Goal: Task Accomplishment & Management: Use online tool/utility

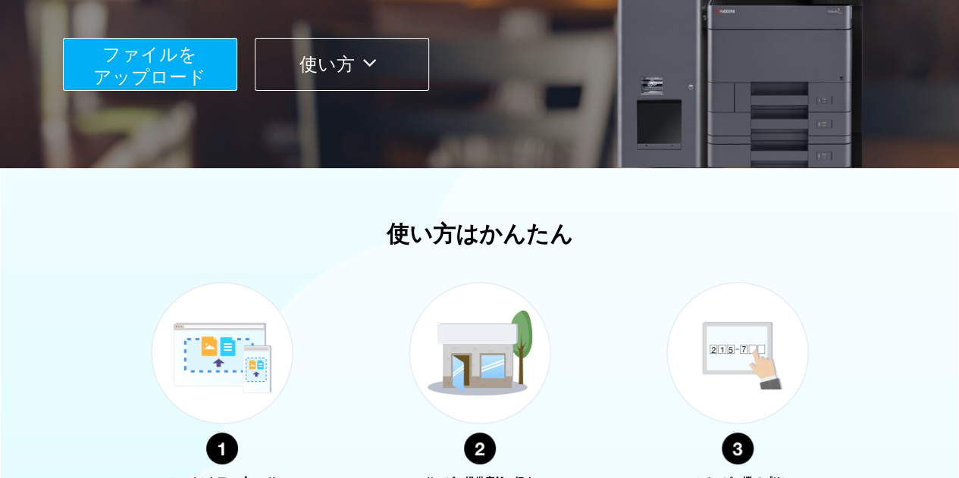
scroll to position [76, 0]
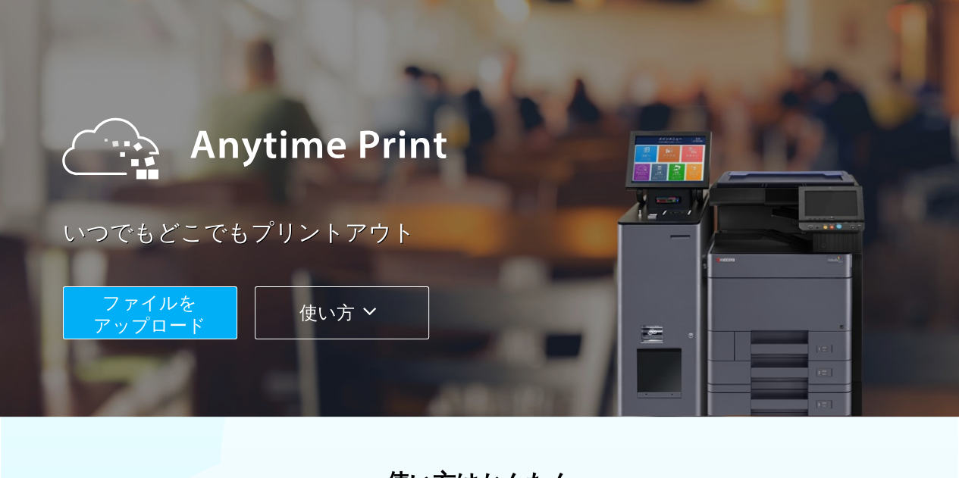
click at [153, 316] on span "ファイルを ​​アップロード" at bounding box center [149, 314] width 113 height 43
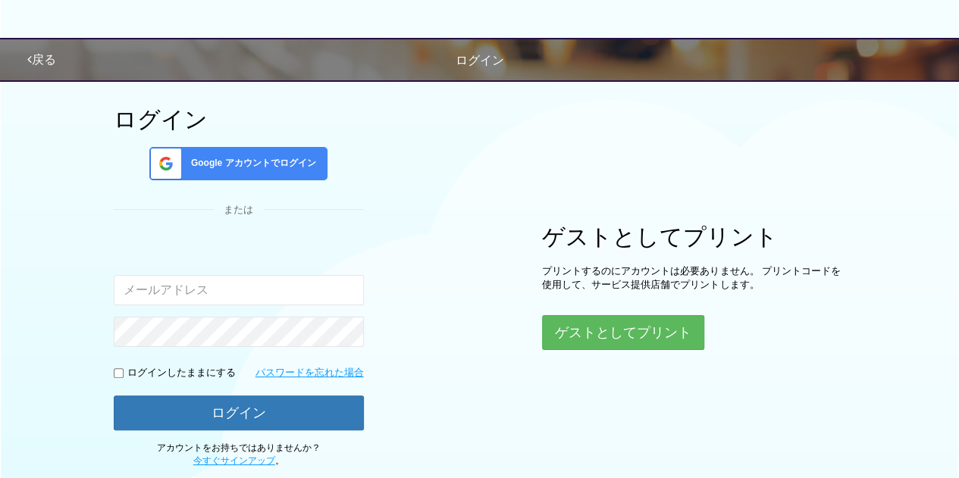
scroll to position [76, 0]
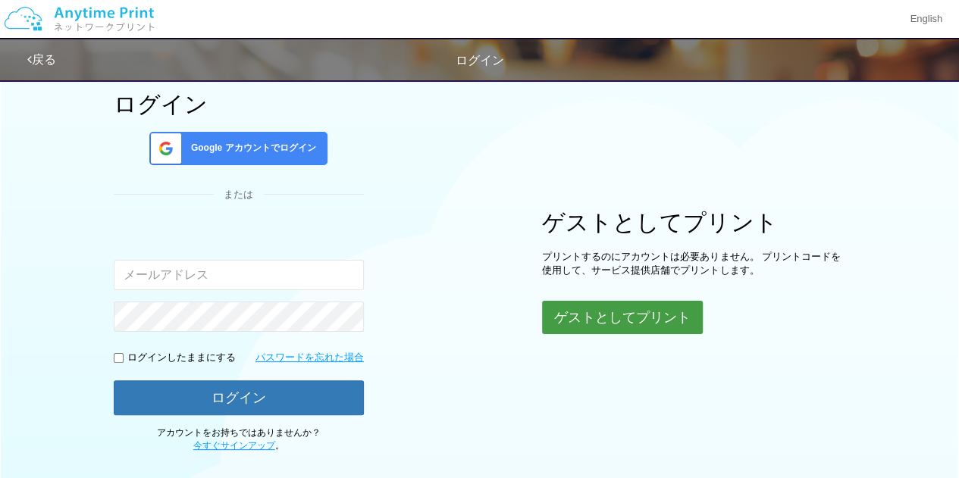
click at [587, 314] on button "ゲストとしてプリント" at bounding box center [622, 317] width 161 height 33
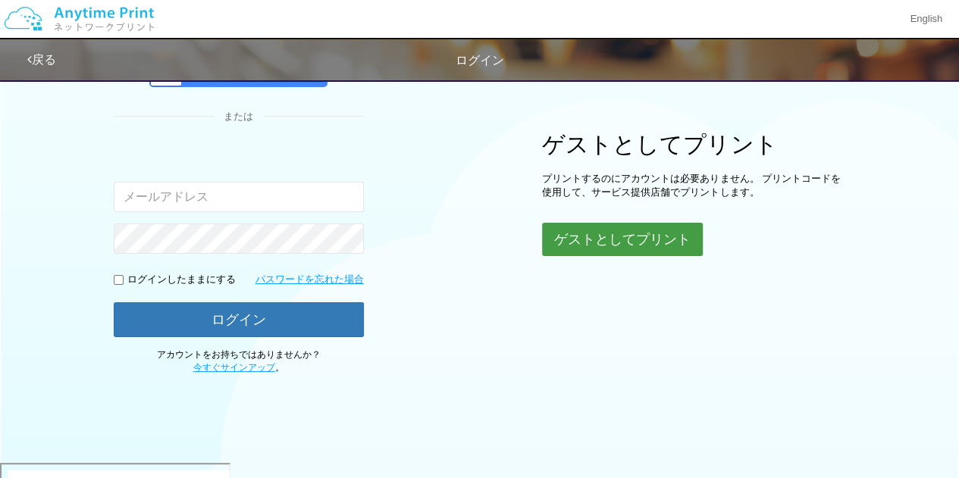
scroll to position [156, 0]
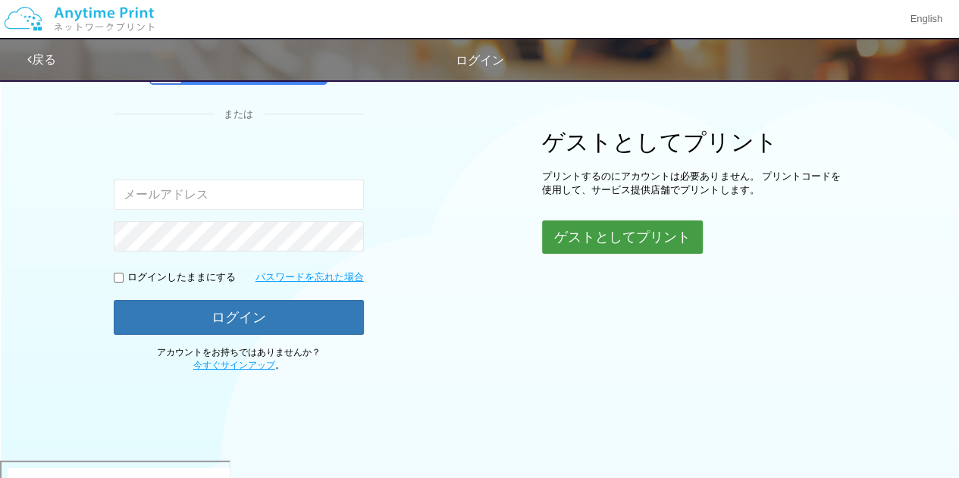
click at [612, 239] on button "ゲストとしてプリント" at bounding box center [622, 237] width 161 height 33
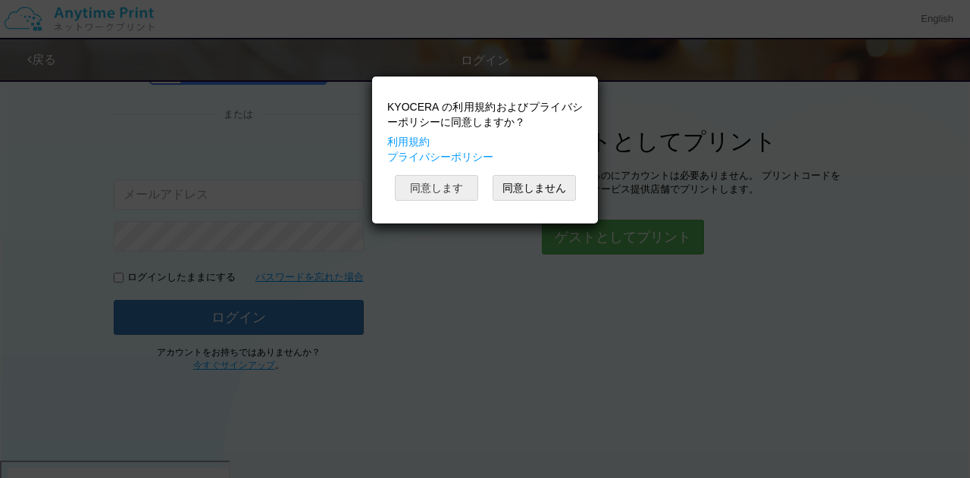
click at [447, 184] on button "同意します" at bounding box center [436, 188] width 83 height 26
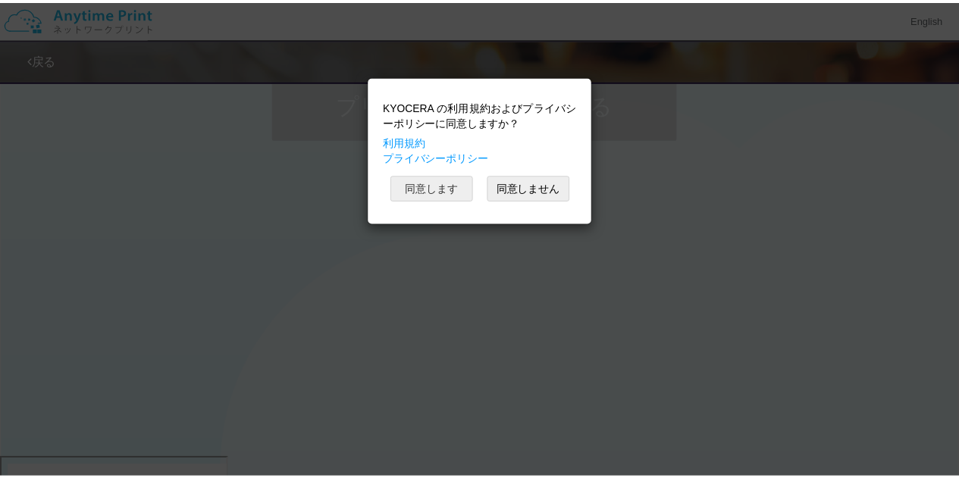
scroll to position [156, 0]
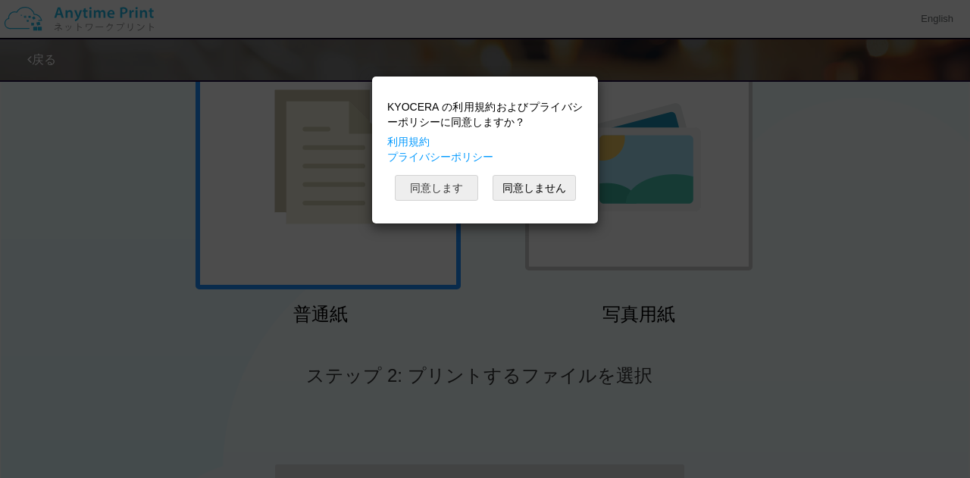
click at [437, 187] on button "同意します" at bounding box center [436, 188] width 83 height 26
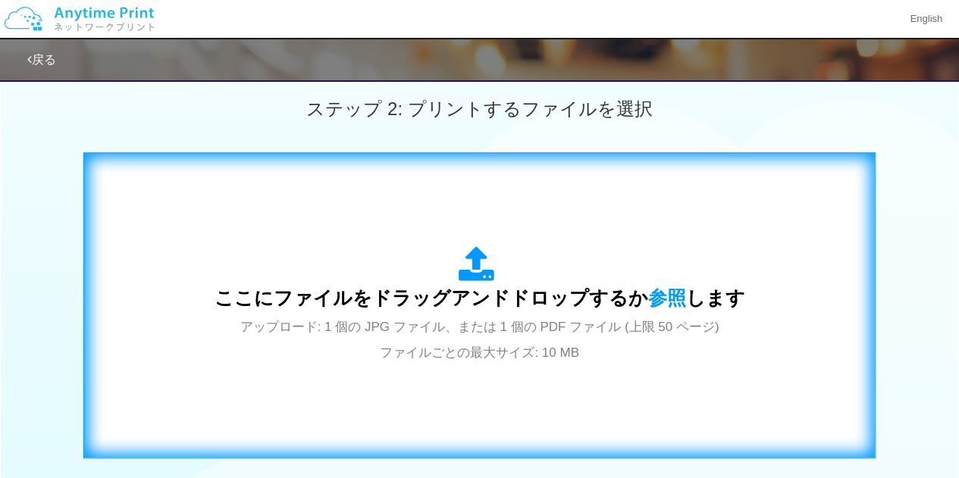
scroll to position [446, 0]
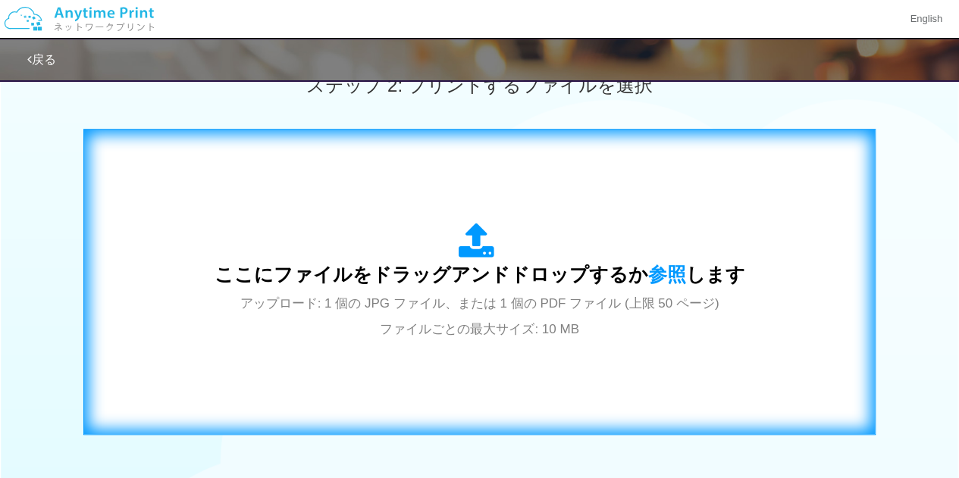
click at [456, 264] on span "ここにファイルをドラッグアンドドロップするか 参照 します" at bounding box center [479, 274] width 531 height 21
click at [511, 271] on span "ここにファイルをドラッグアンドドロップするか 参照 します" at bounding box center [479, 274] width 531 height 21
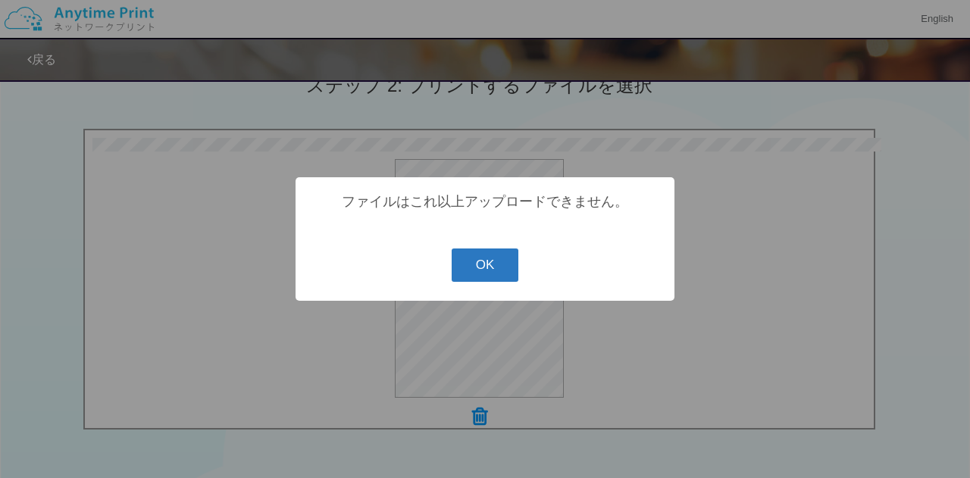
click at [489, 262] on button "OK" at bounding box center [485, 265] width 67 height 33
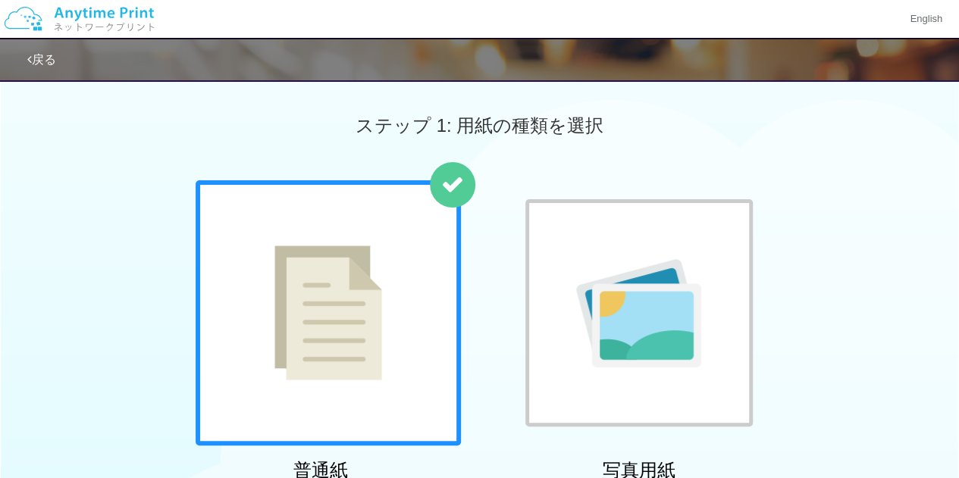
scroll to position [455, 0]
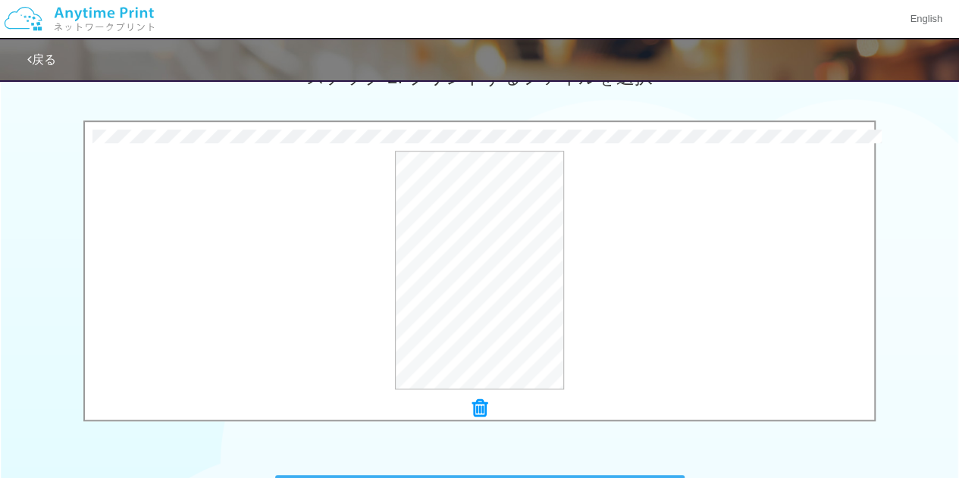
click at [477, 409] on icon at bounding box center [479, 409] width 15 height 20
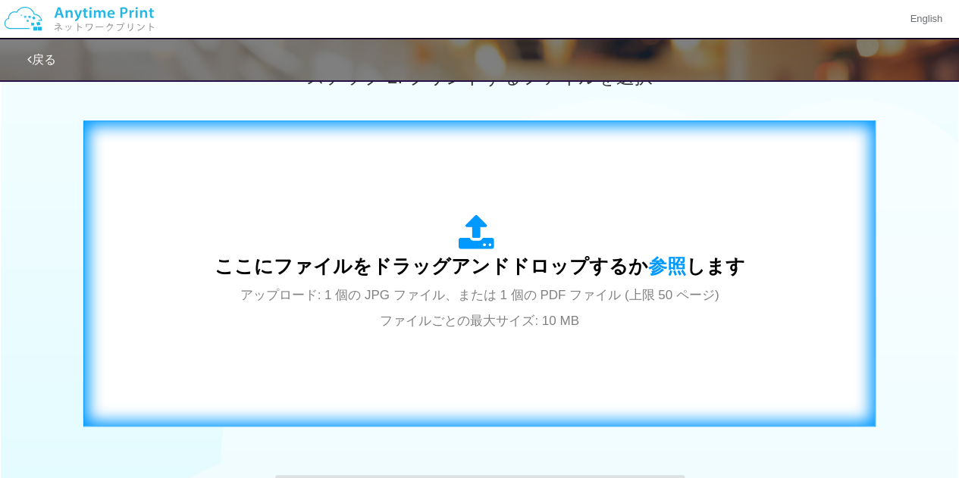
click at [496, 256] on span "ここにファイルをドラッグアンドドロップするか 参照 します" at bounding box center [479, 265] width 531 height 21
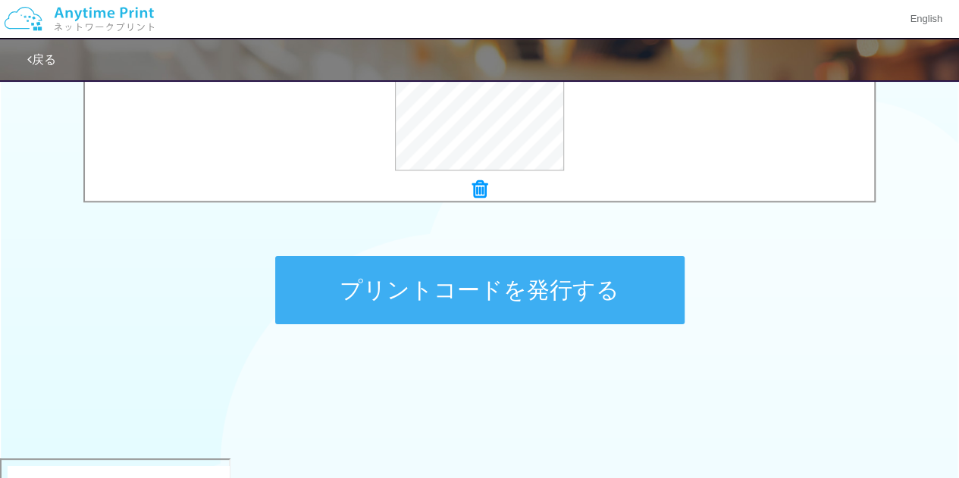
scroll to position [446, 0]
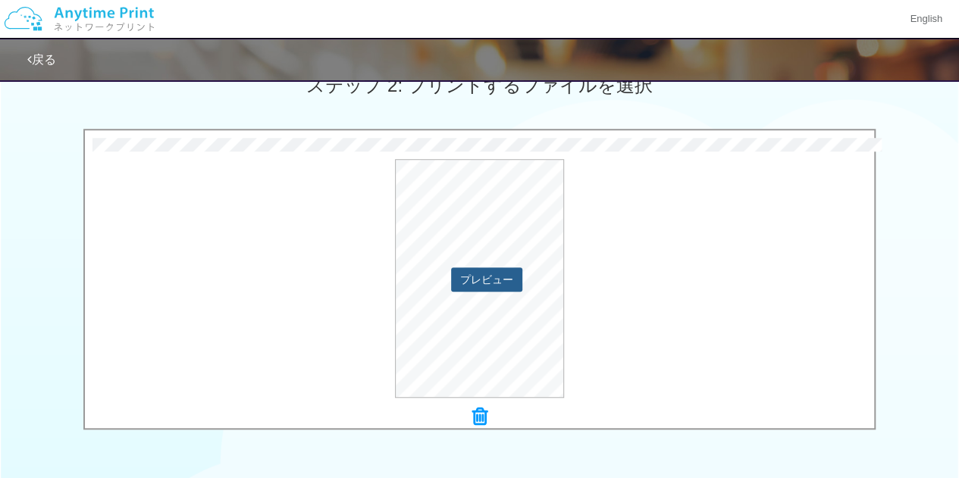
click at [479, 281] on button "プレビュー" at bounding box center [486, 280] width 71 height 24
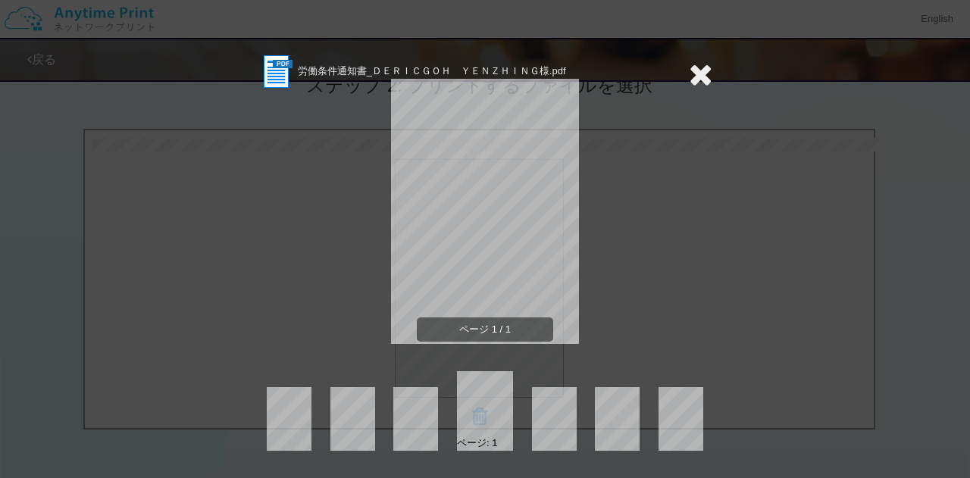
click at [691, 80] on icon at bounding box center [700, 74] width 23 height 30
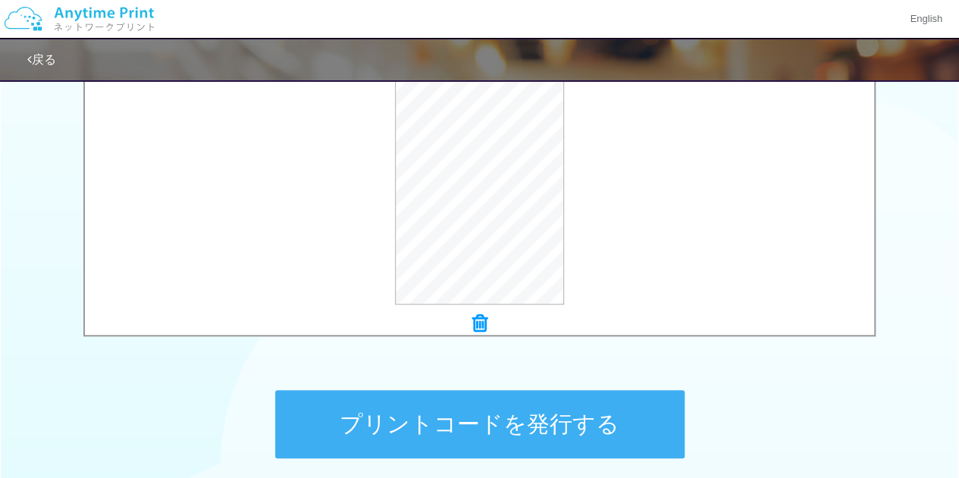
scroll to position [674, 0]
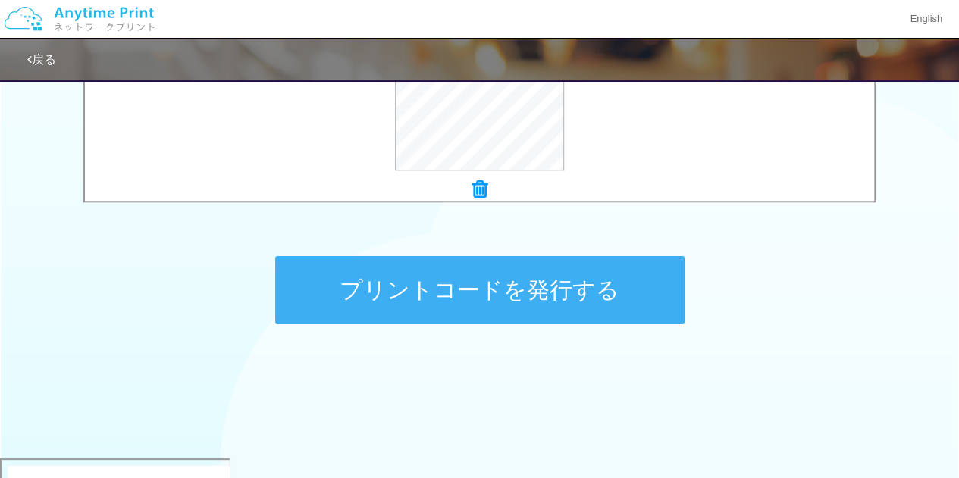
click at [587, 288] on button "プリントコードを発行する" at bounding box center [479, 290] width 409 height 68
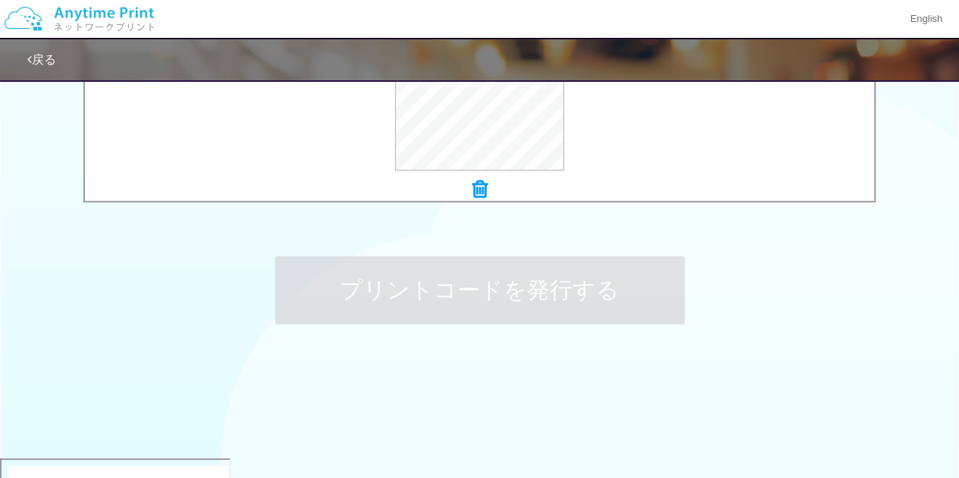
scroll to position [0, 0]
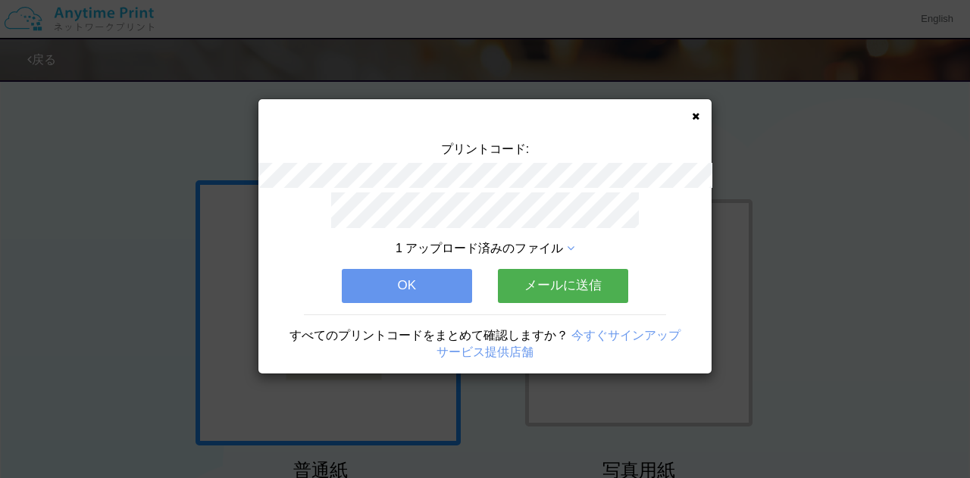
click at [694, 115] on icon at bounding box center [696, 116] width 8 height 10
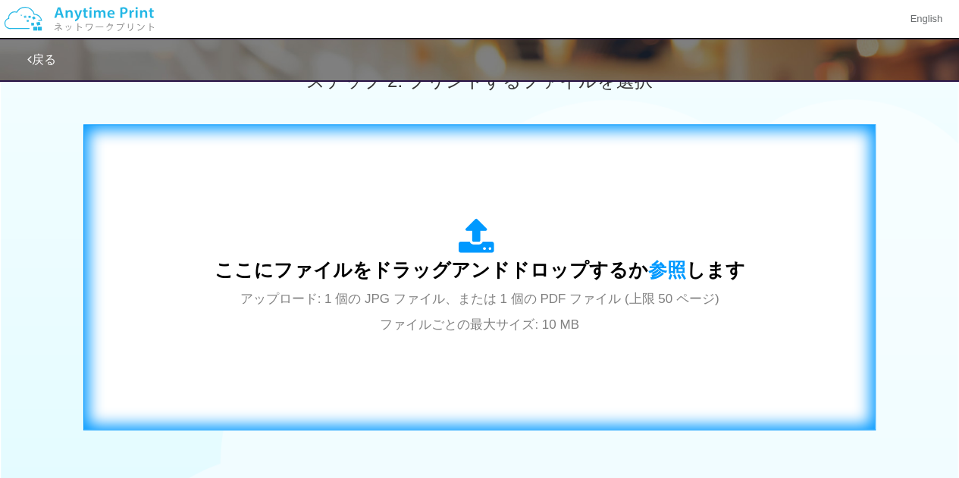
scroll to position [455, 0]
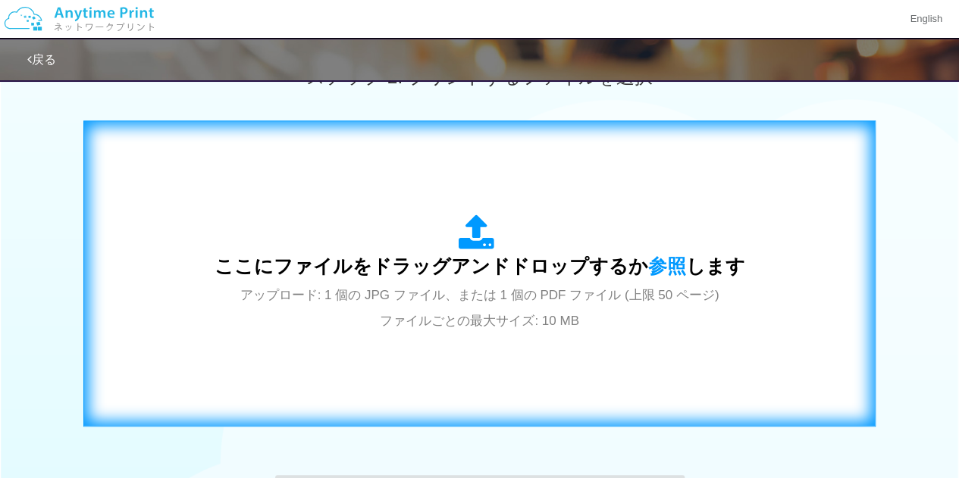
click at [473, 261] on span "ここにファイルをドラッグアンドドロップするか 参照 します" at bounding box center [479, 265] width 531 height 21
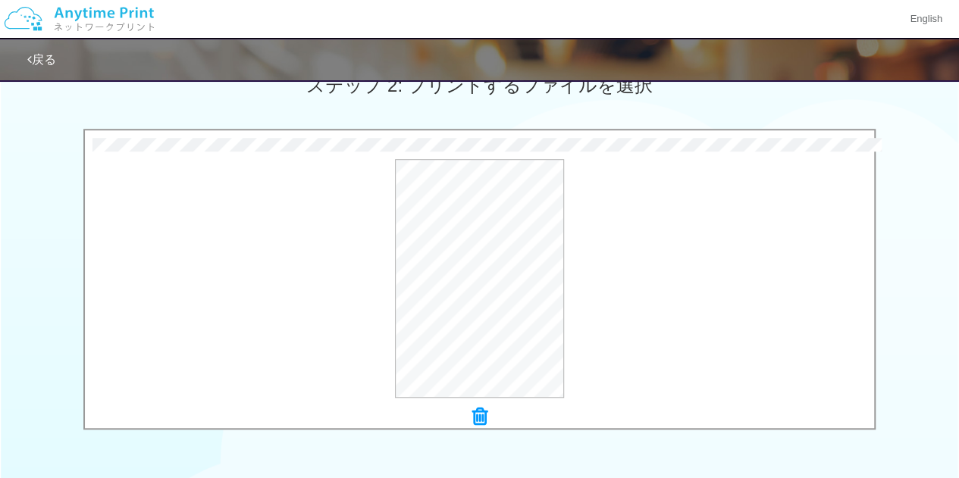
scroll to position [598, 0]
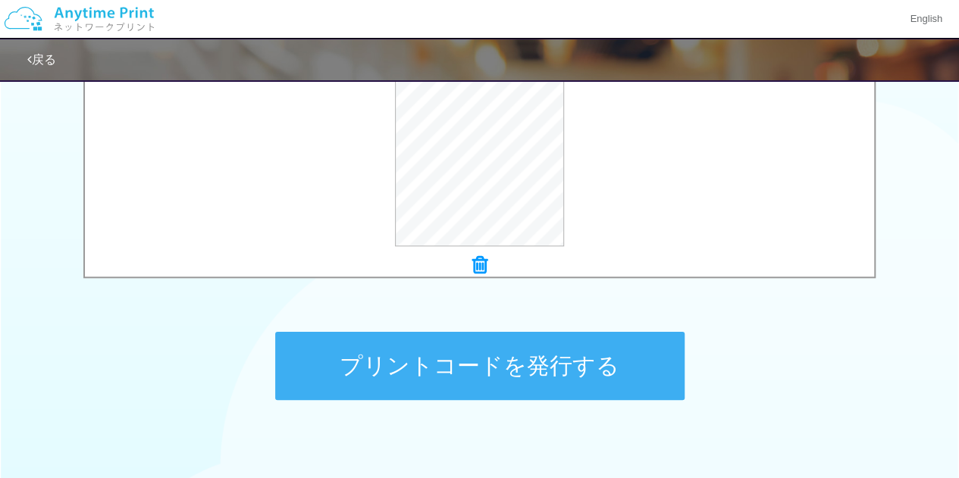
click at [518, 360] on button "プリントコードを発行する" at bounding box center [479, 366] width 409 height 68
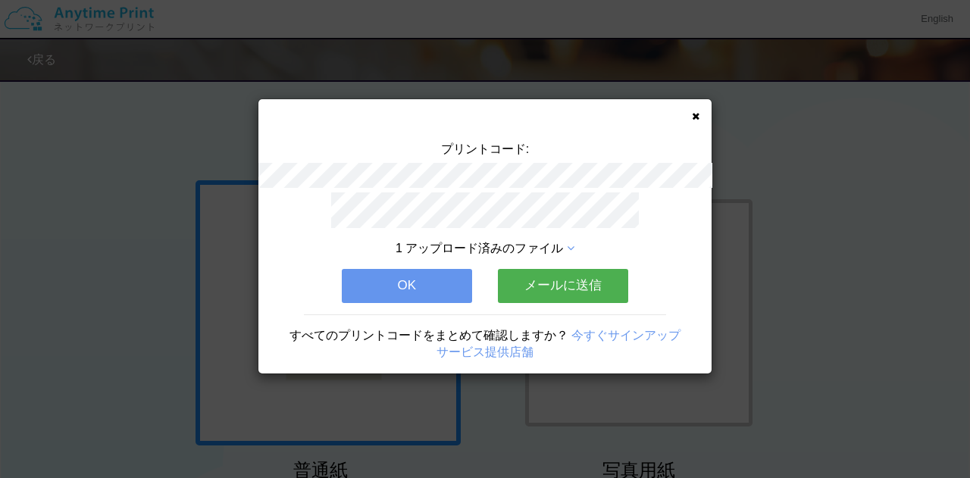
click at [697, 117] on icon at bounding box center [696, 116] width 8 height 10
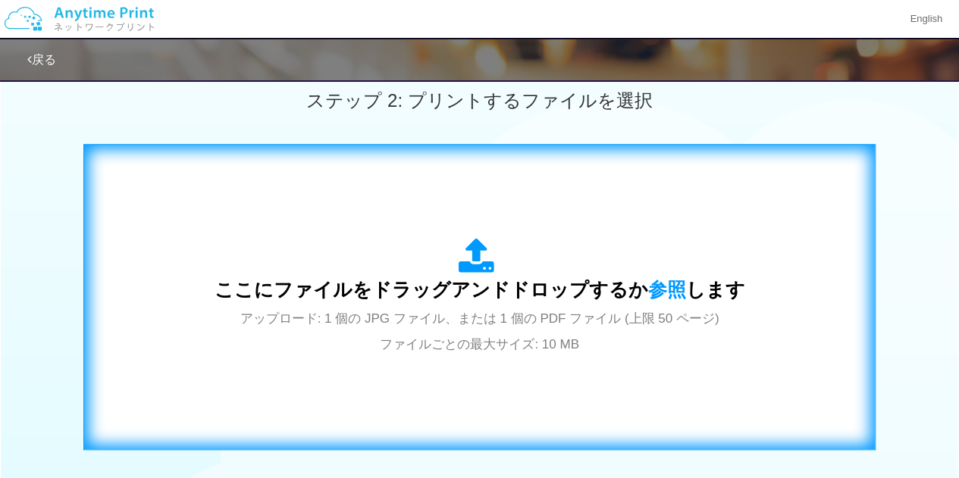
scroll to position [455, 0]
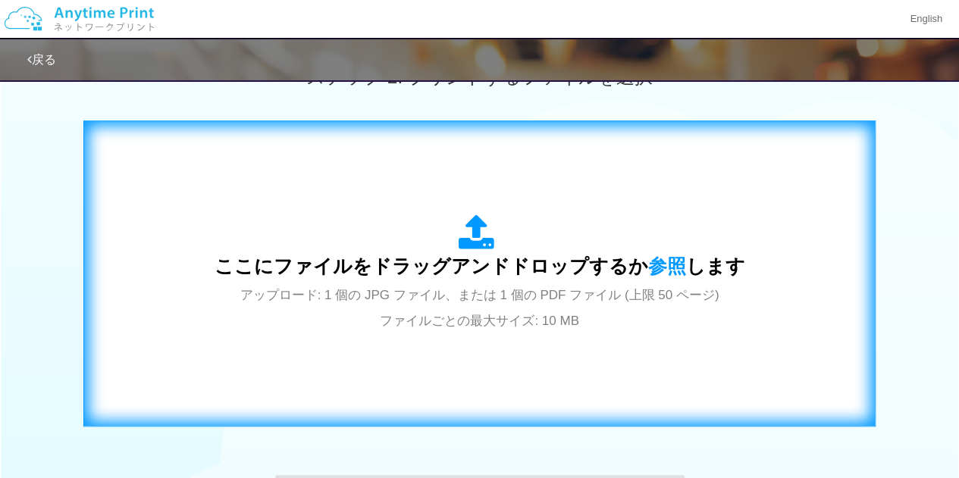
click at [487, 264] on span "ここにファイルをドラッグアンドドロップするか 参照 します" at bounding box center [479, 265] width 531 height 21
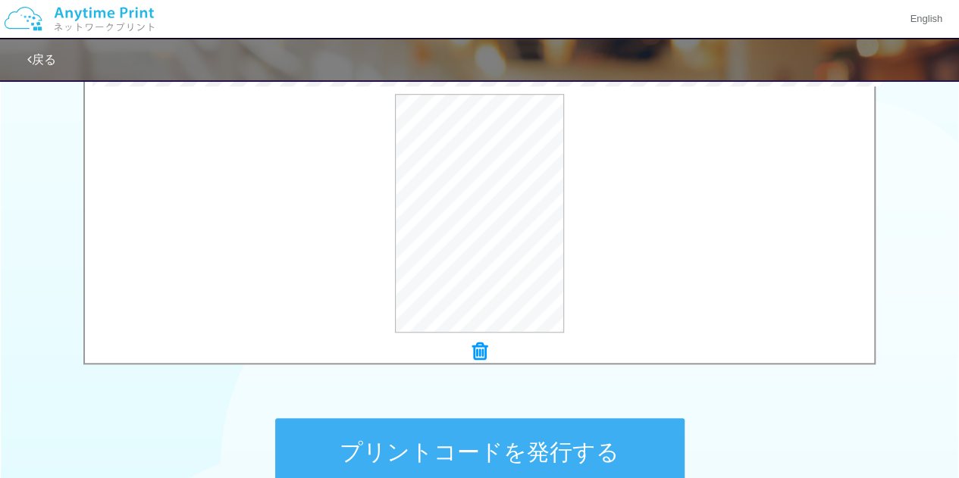
scroll to position [606, 0]
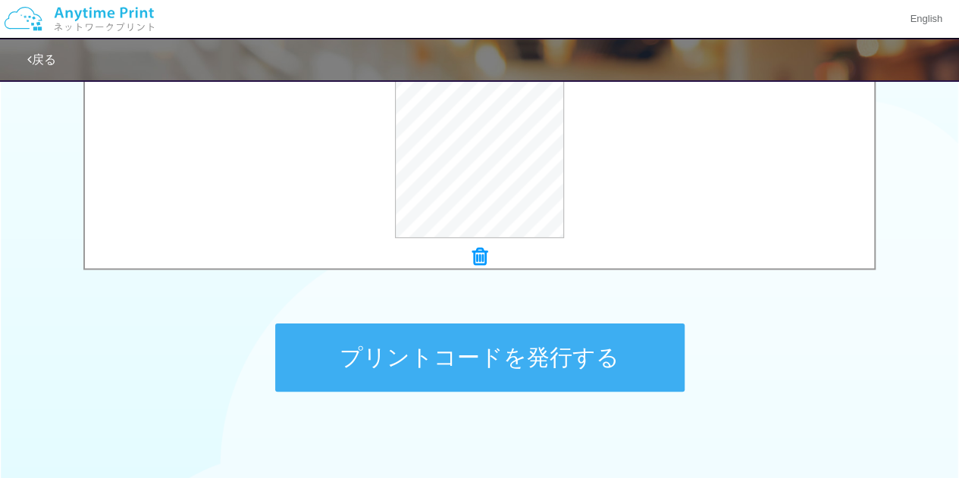
click at [523, 355] on button "プリントコードを発行する" at bounding box center [479, 358] width 409 height 68
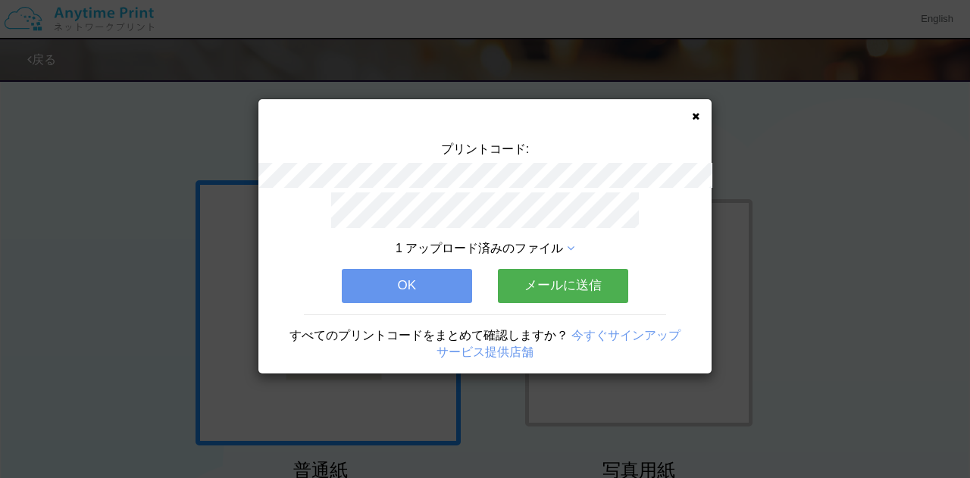
click at [693, 114] on icon at bounding box center [696, 116] width 8 height 10
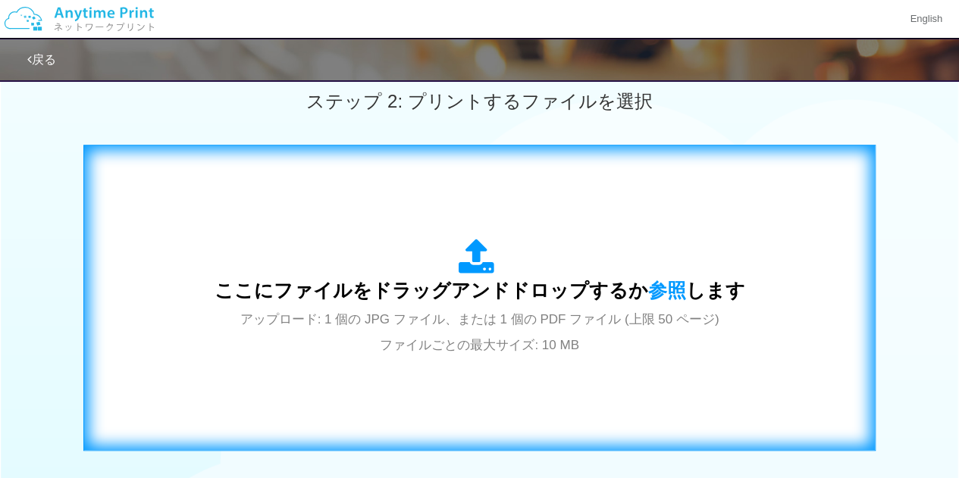
scroll to position [455, 0]
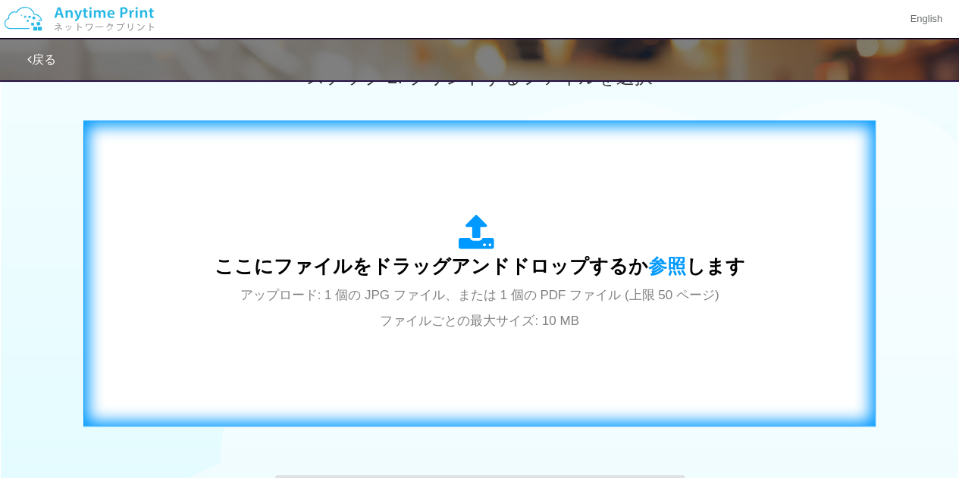
click at [513, 255] on span "ここにファイルをドラッグアンドドロップするか 参照 します" at bounding box center [479, 265] width 531 height 21
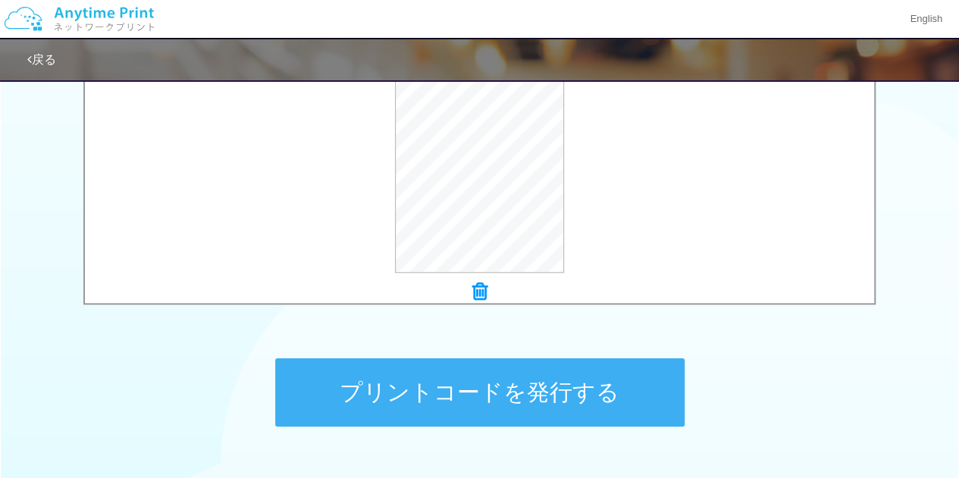
scroll to position [674, 0]
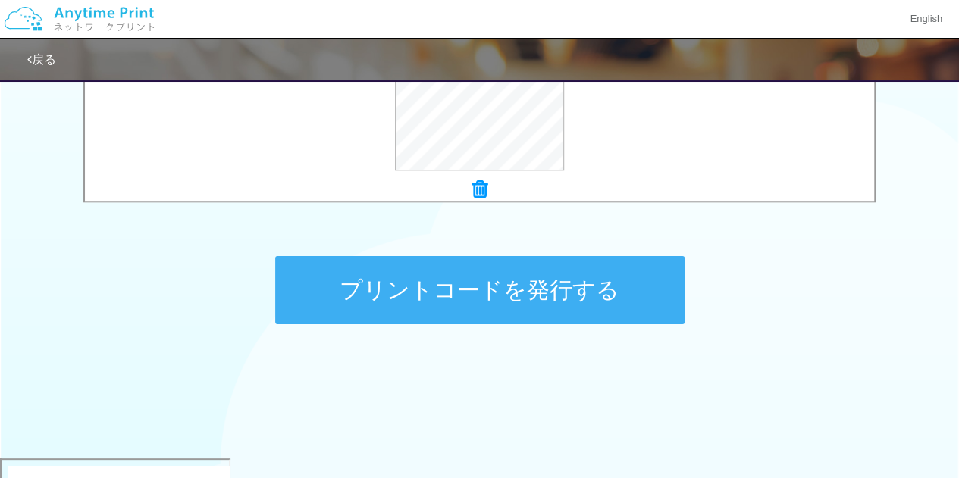
click at [535, 286] on button "プリントコードを発行する" at bounding box center [479, 290] width 409 height 68
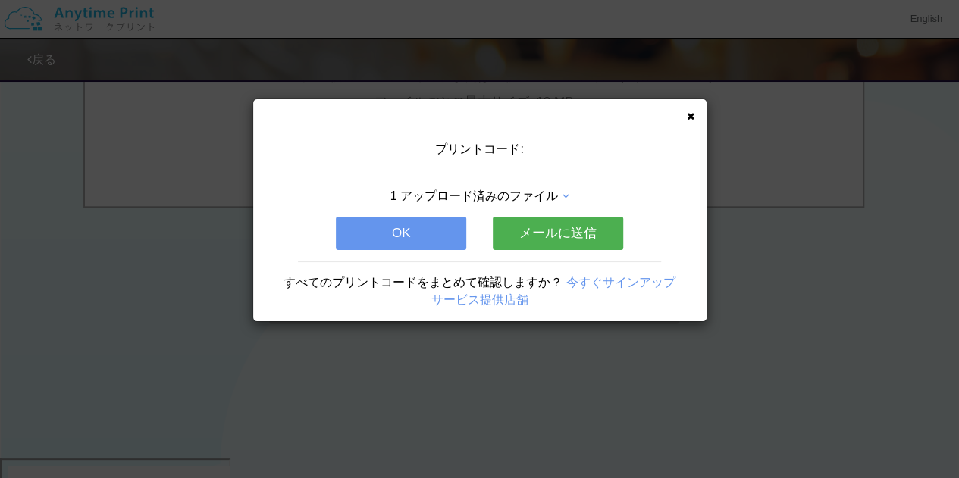
scroll to position [0, 0]
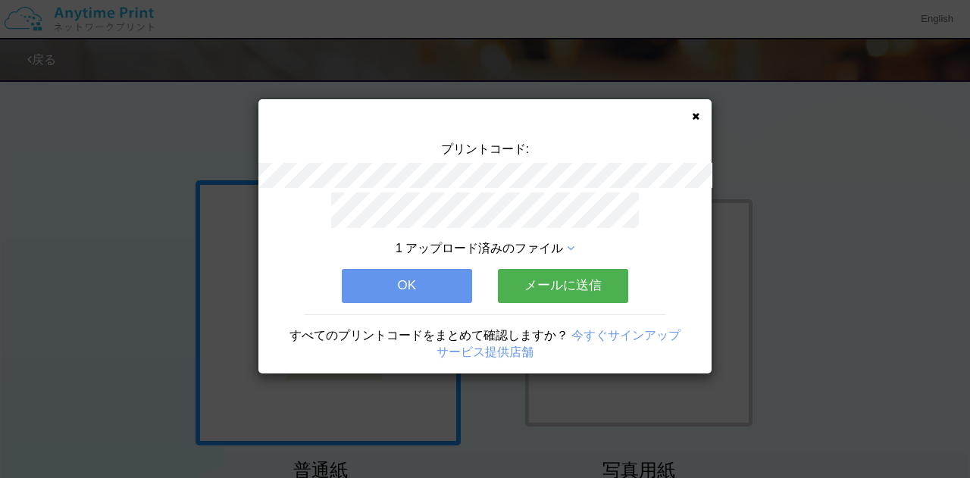
click at [696, 115] on icon at bounding box center [696, 116] width 8 height 10
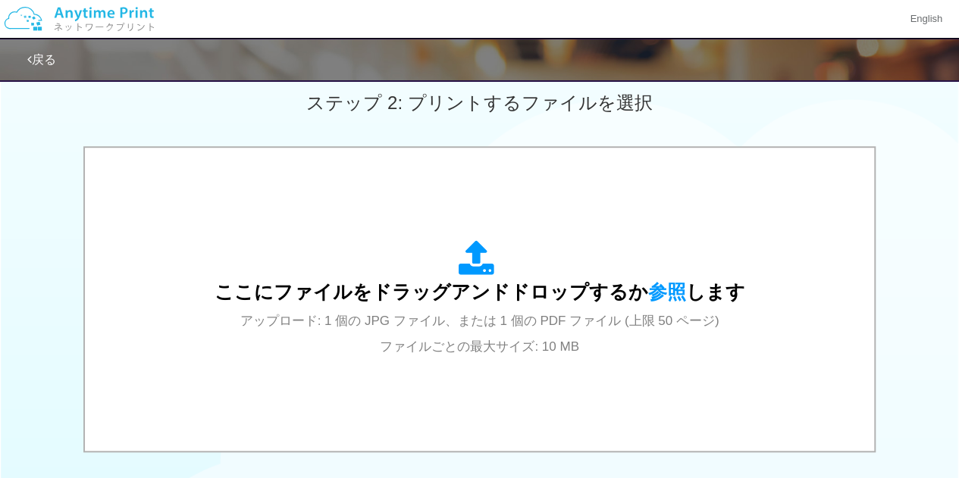
scroll to position [531, 0]
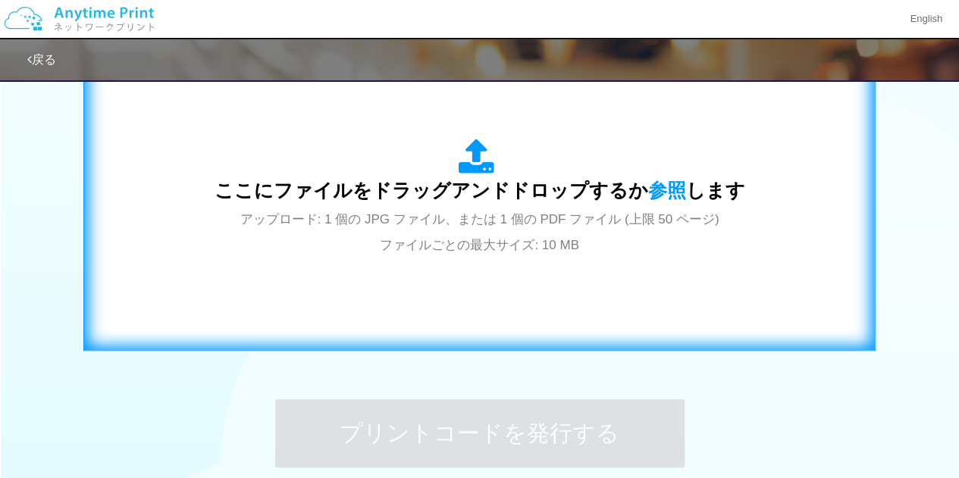
click at [432, 192] on span "ここにファイルをドラッグアンドドロップするか 参照 します" at bounding box center [479, 190] width 531 height 21
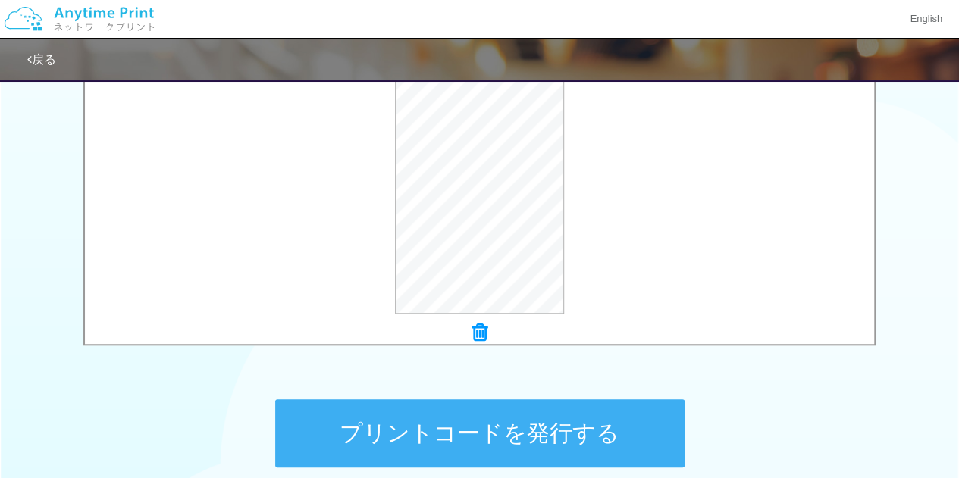
click at [487, 438] on button "プリントコードを発行する" at bounding box center [479, 433] width 409 height 68
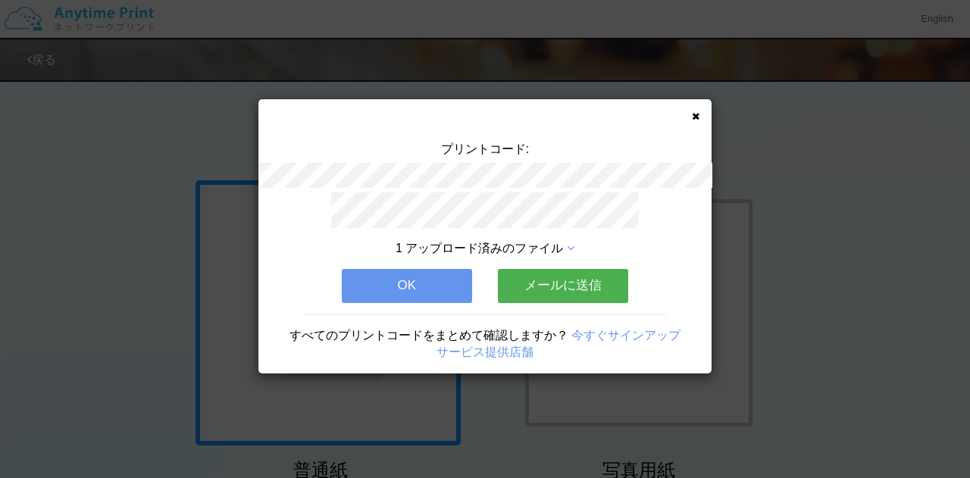
click at [696, 116] on icon at bounding box center [696, 116] width 8 height 10
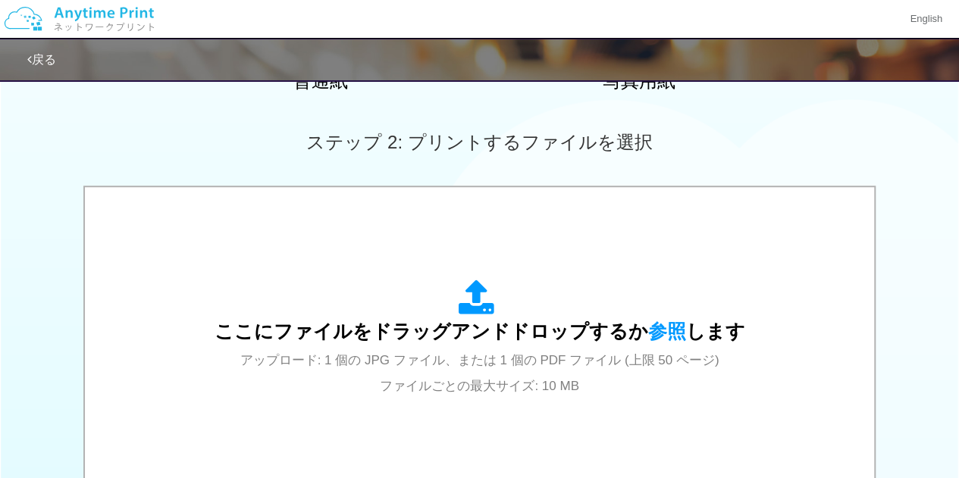
scroll to position [531, 0]
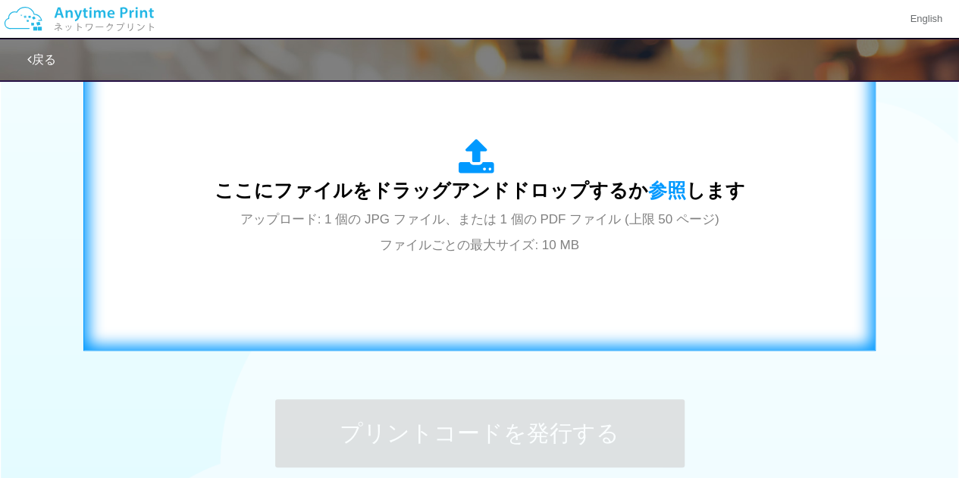
click at [515, 183] on span "ここにファイルをドラッグアンドドロップするか 参照 します" at bounding box center [479, 190] width 531 height 21
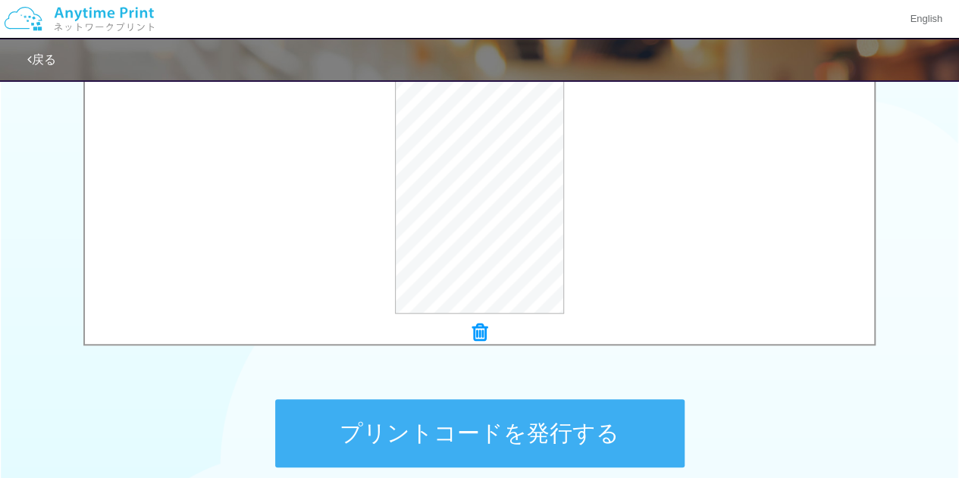
click at [487, 417] on button "プリントコードを発行する" at bounding box center [479, 433] width 409 height 68
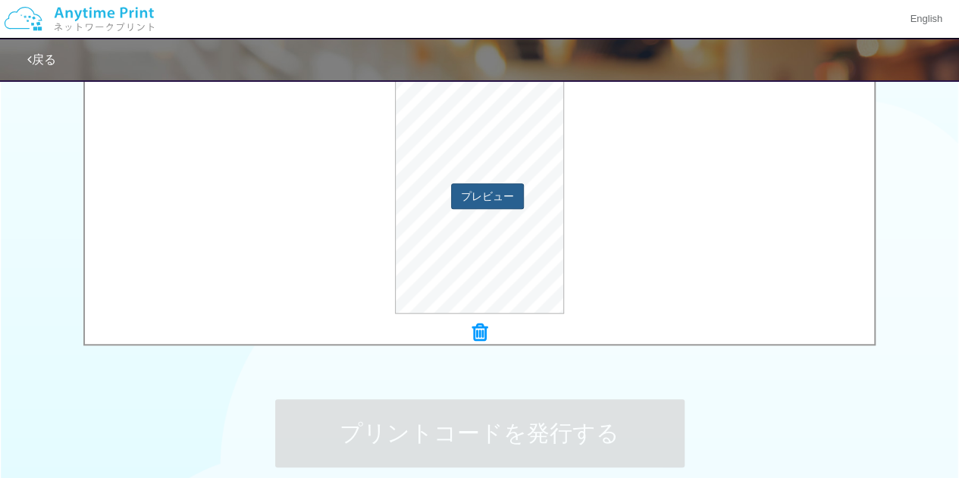
scroll to position [0, 0]
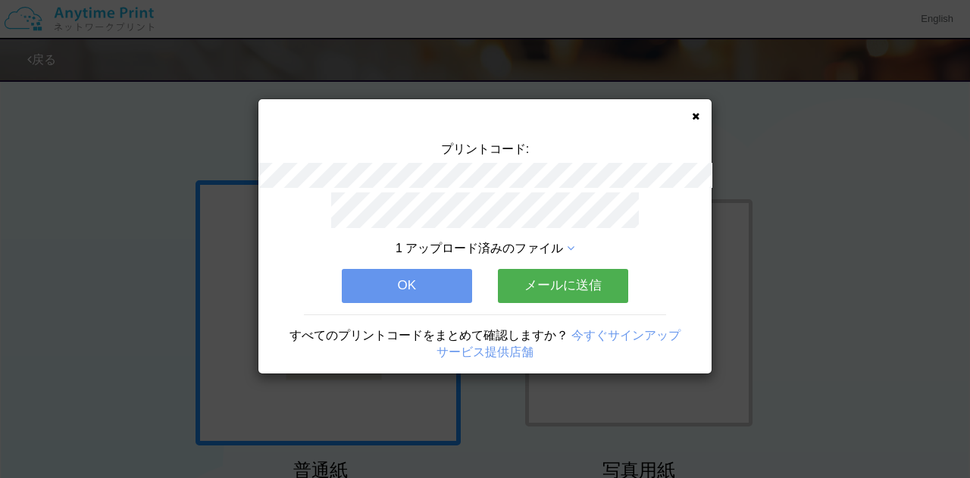
click at [691, 116] on div "プリントコード: 1 アップロード済みのファイル OK メールに送信 すべてのプリントコードをまとめて確認しますか？ 今すぐサインアップ サービス提供店舗" at bounding box center [484, 236] width 453 height 274
click at [693, 120] on icon at bounding box center [696, 116] width 8 height 10
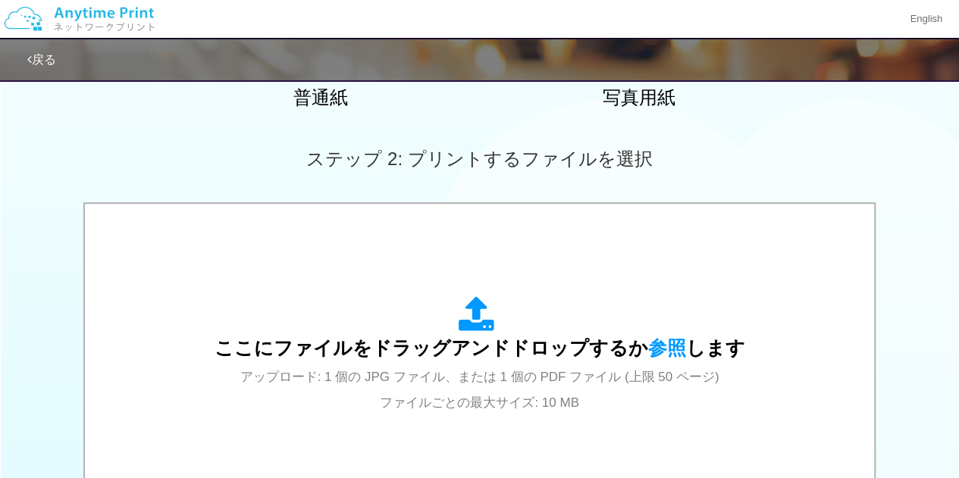
scroll to position [379, 0]
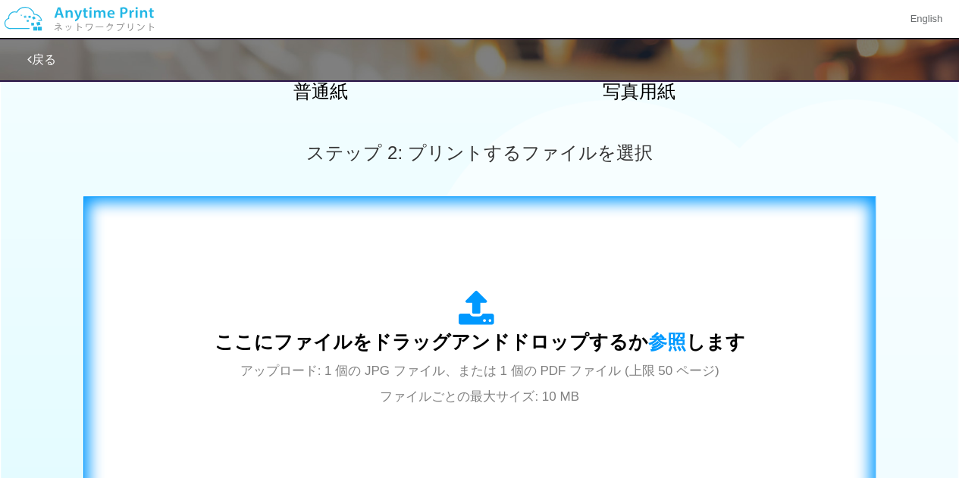
click at [446, 334] on span "ここにファイルをドラッグアンドドロップするか 参照 します" at bounding box center [479, 341] width 531 height 21
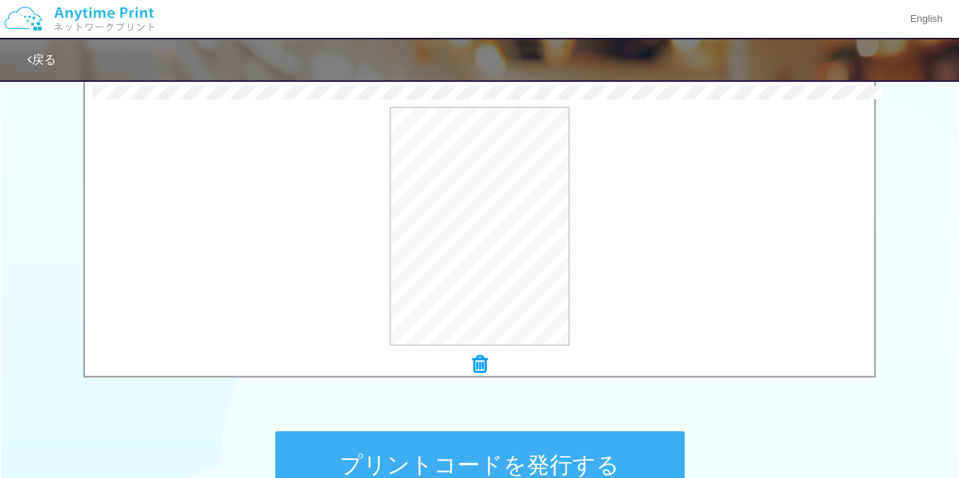
scroll to position [606, 0]
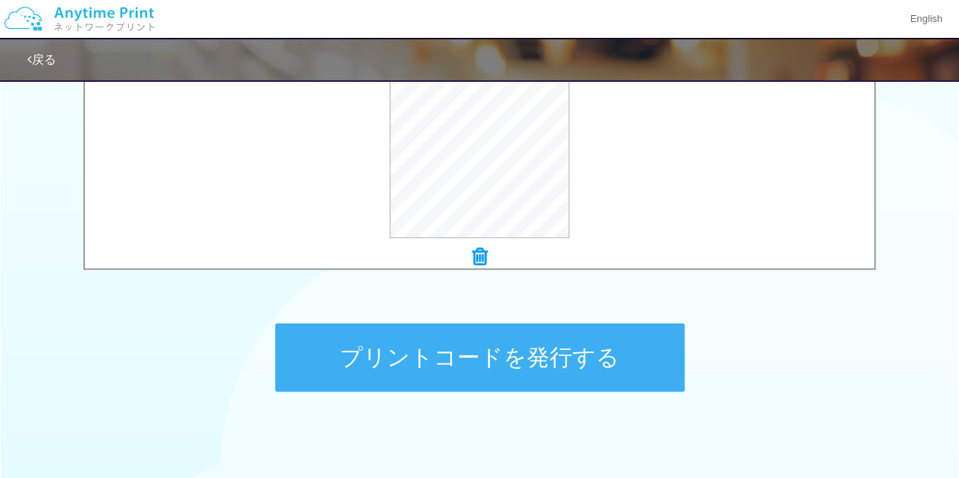
click at [473, 336] on button "プリントコードを発行する" at bounding box center [479, 358] width 409 height 68
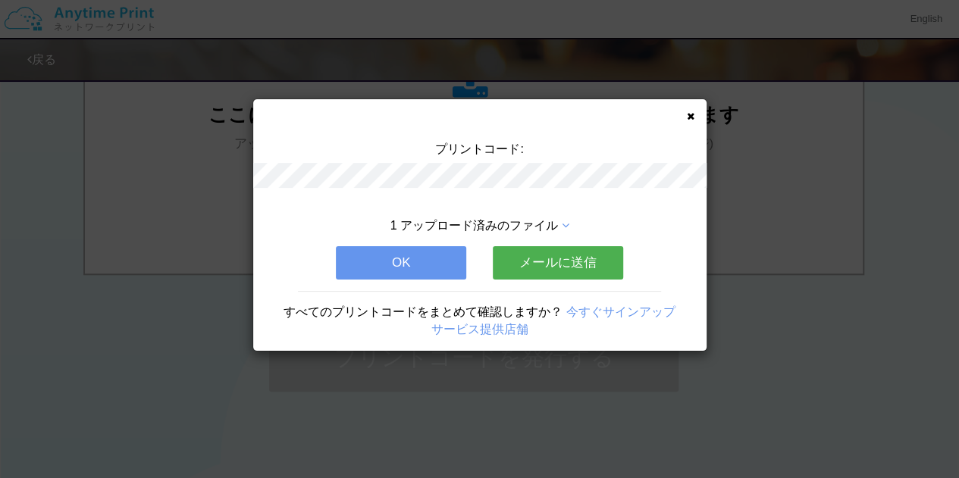
scroll to position [0, 0]
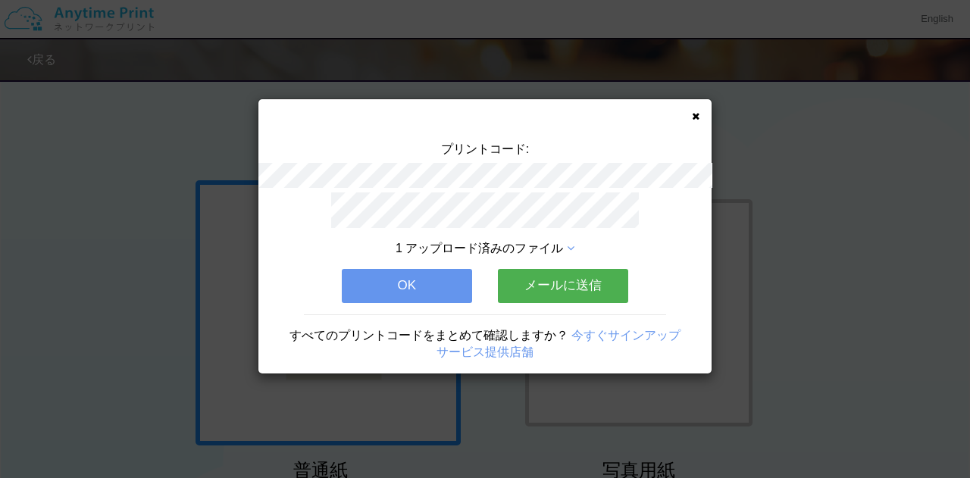
click at [443, 274] on button "OK" at bounding box center [407, 285] width 130 height 33
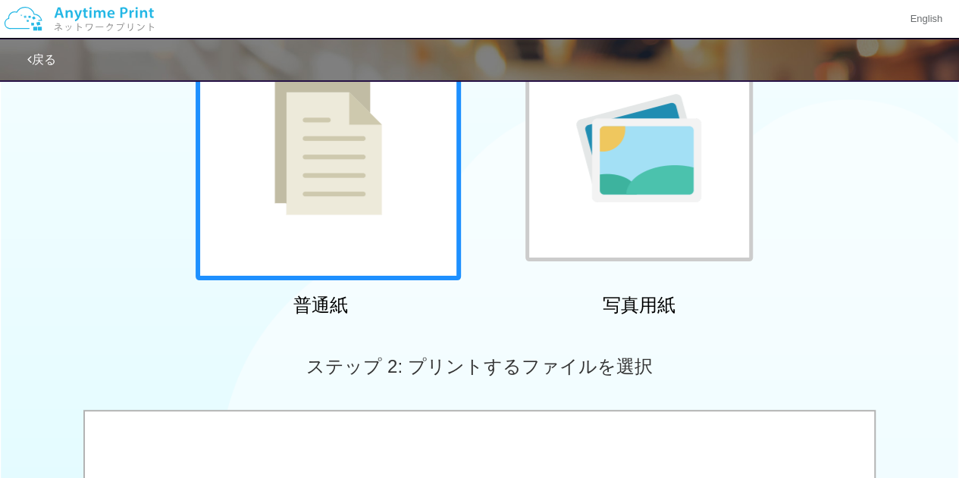
scroll to position [379, 0]
